Goal: Information Seeking & Learning: Learn about a topic

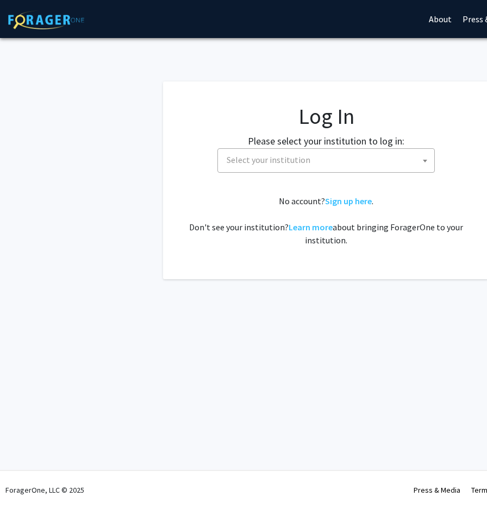
select select
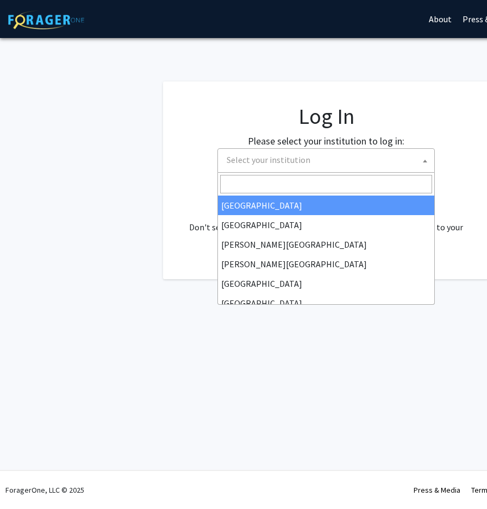
click at [239, 154] on span "Select your institution" at bounding box center [328, 160] width 212 height 22
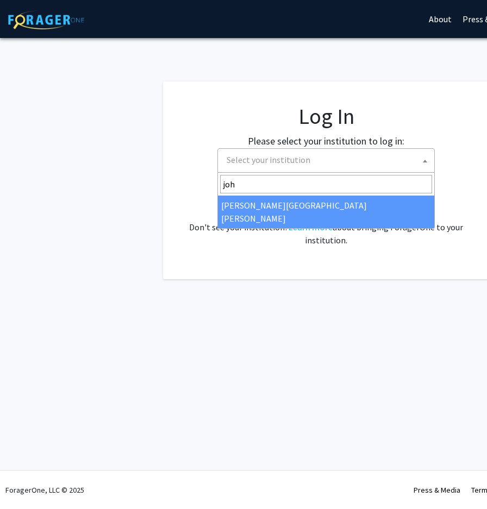
type input "joh"
select select "1"
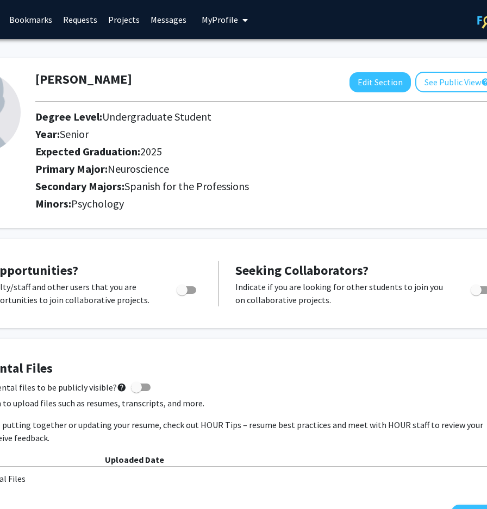
scroll to position [0, 113]
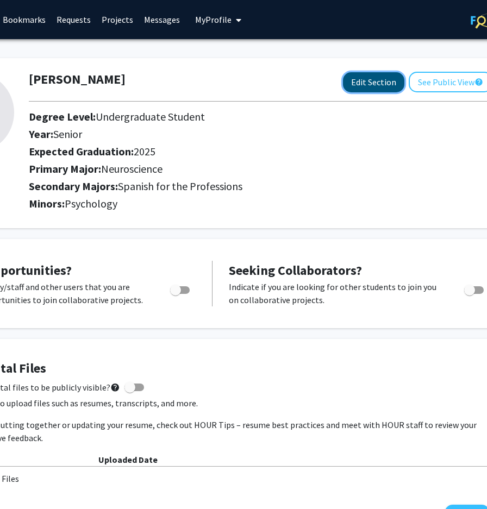
click at [374, 76] on button "Edit Section" at bounding box center [373, 82] width 61 height 20
select select "senior"
select select "2025"
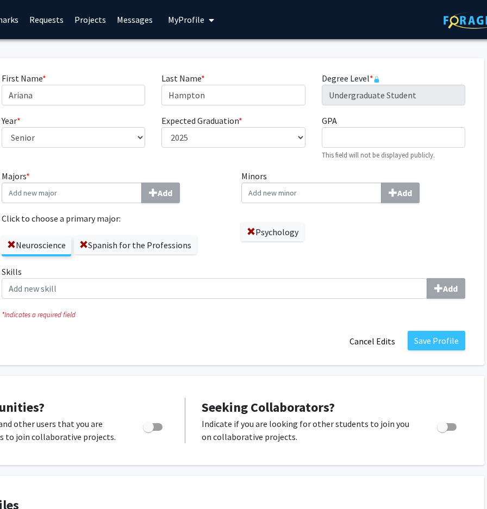
scroll to position [0, 165]
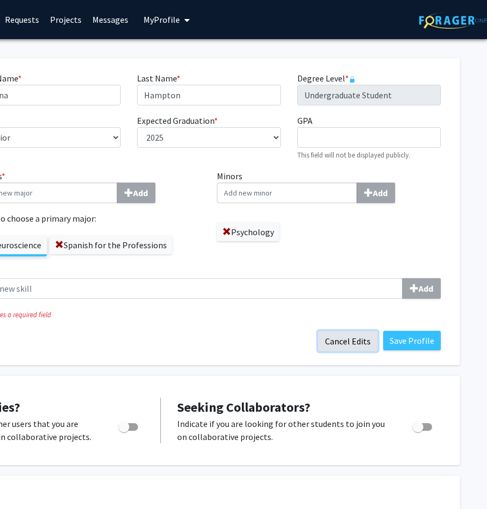
click at [349, 341] on button "Cancel Edits" at bounding box center [348, 341] width 60 height 21
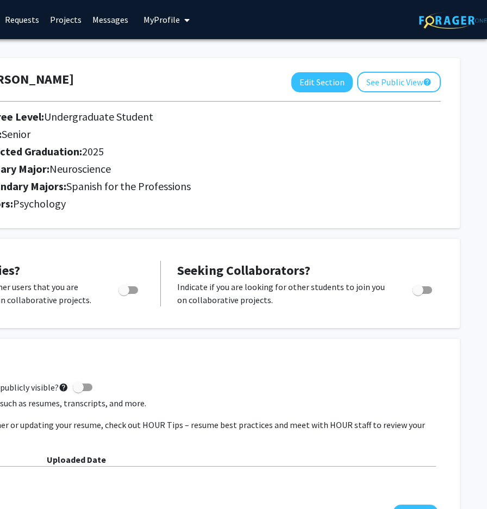
click at [452, 14] on img at bounding box center [453, 20] width 68 height 17
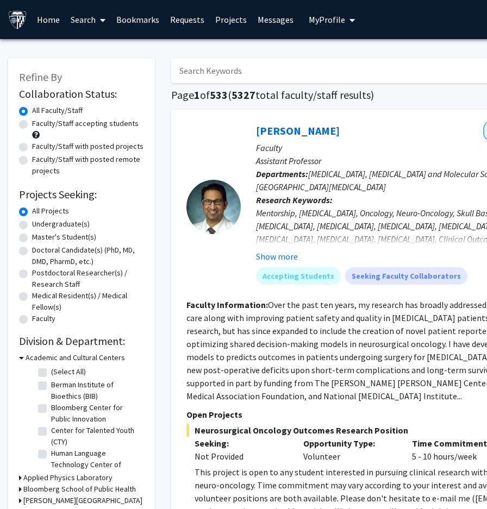
click at [80, 20] on link "Search" at bounding box center [88, 20] width 46 height 38
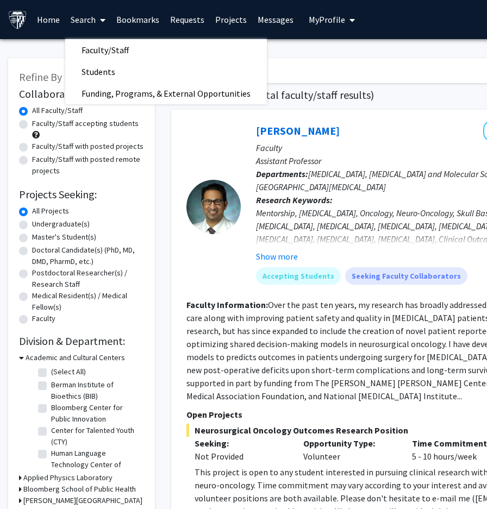
click at [45, 13] on link "Home" at bounding box center [48, 20] width 34 height 38
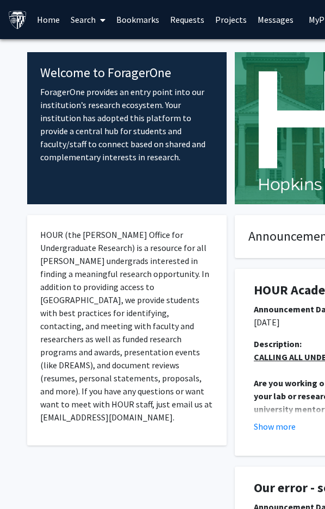
click at [93, 20] on link "Search" at bounding box center [88, 20] width 46 height 38
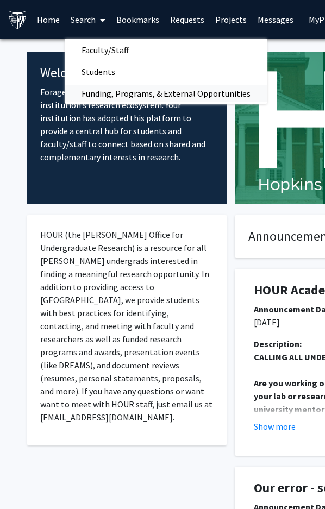
click at [157, 94] on span "Funding, Programs, & External Opportunities" at bounding box center [165, 94] width 201 height 22
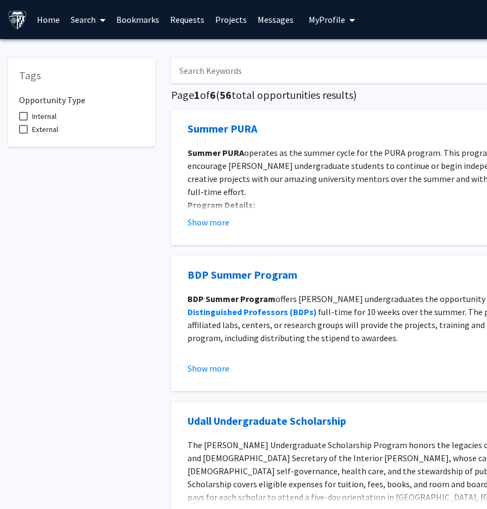
click at [47, 130] on span "External" at bounding box center [45, 129] width 26 height 13
click at [23, 134] on input "External" at bounding box center [23, 134] width 1 height 1
checkbox input "true"
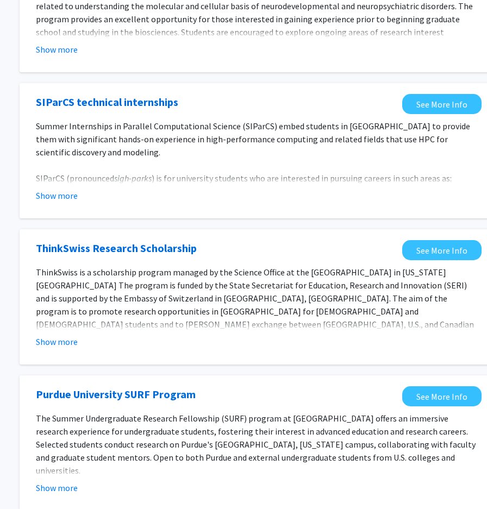
scroll to position [330, 152]
